Goal: Task Accomplishment & Management: Complete application form

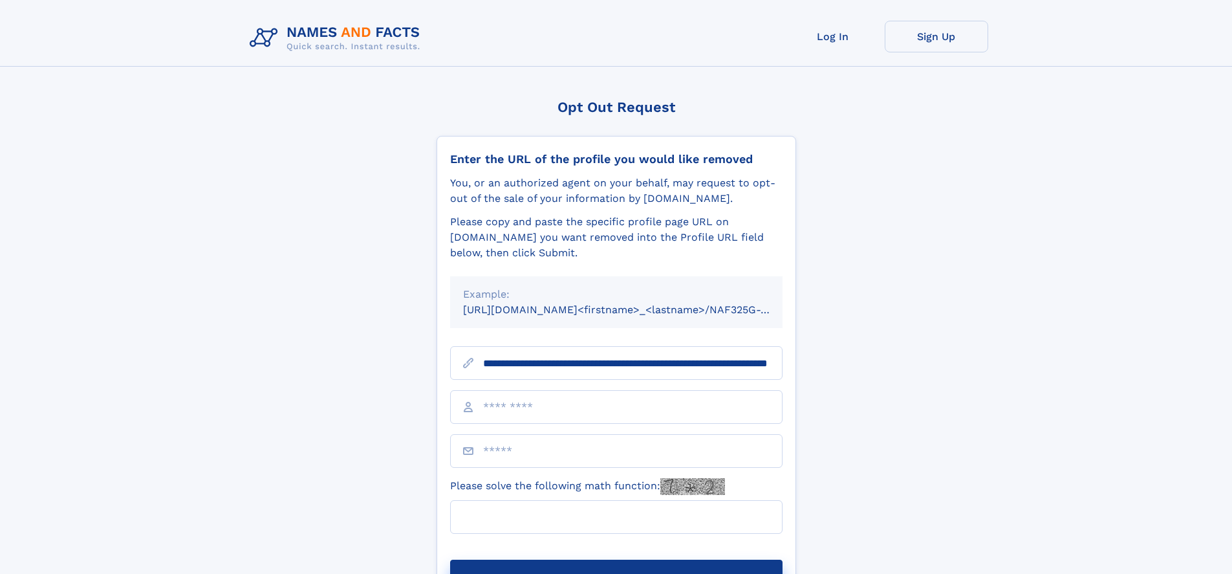
scroll to position [0, 138]
type input "**********"
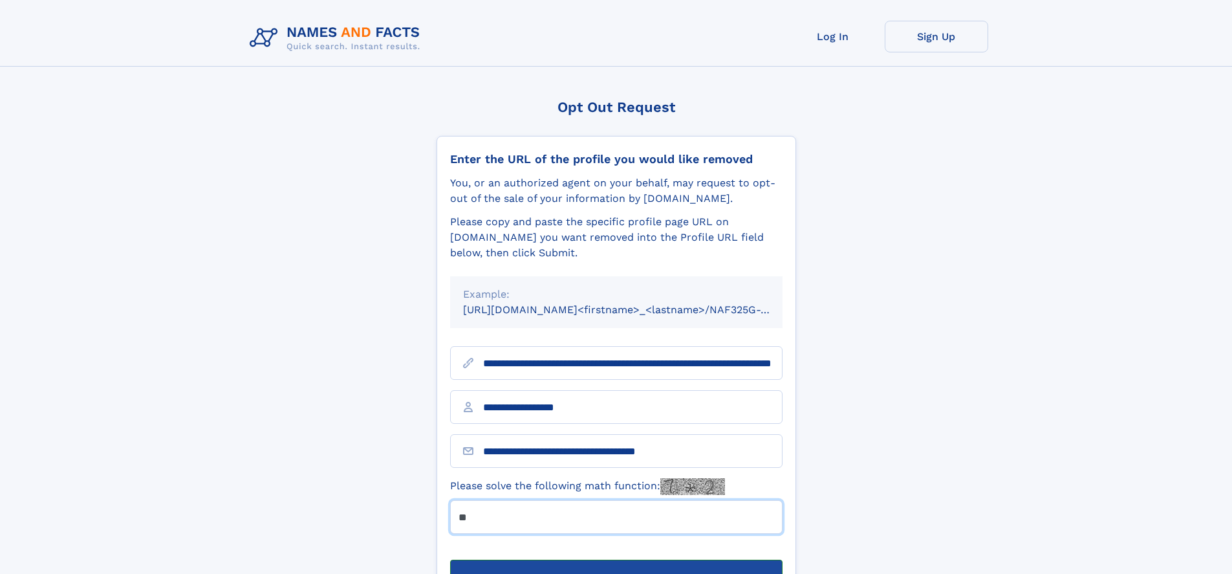
type input "**"
click at [616, 559] on button "Submit Opt Out Request" at bounding box center [616, 579] width 332 height 41
